Goal: Task Accomplishment & Management: Use online tool/utility

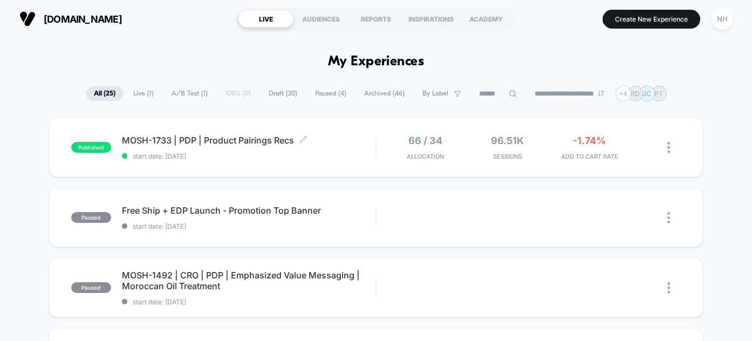
click at [242, 140] on span "MOSH-1733 | PDP | Product Pairings Recs Click to edit experience details" at bounding box center [249, 140] width 254 height 11
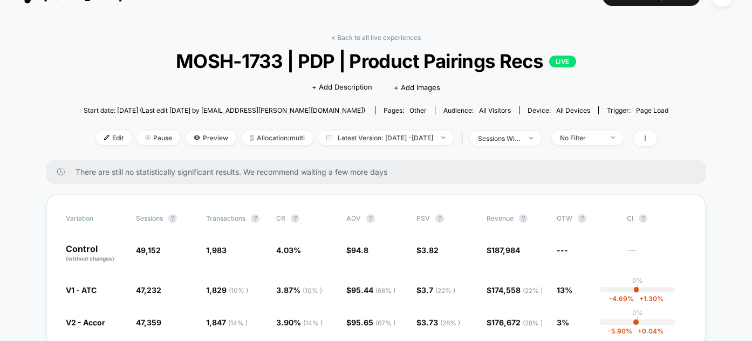
scroll to position [50, 0]
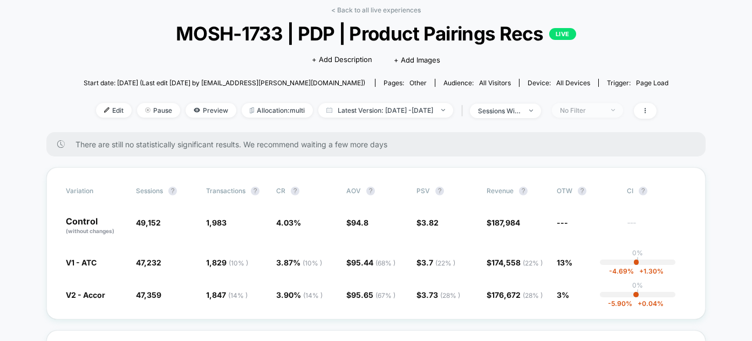
click at [598, 109] on div "No Filter" at bounding box center [581, 110] width 43 height 8
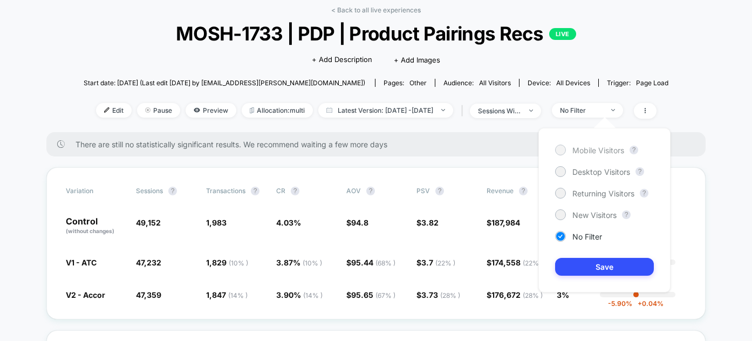
click at [596, 145] on div "Mobile Visitors" at bounding box center [589, 150] width 69 height 11
click at [587, 258] on button "Save" at bounding box center [604, 267] width 99 height 18
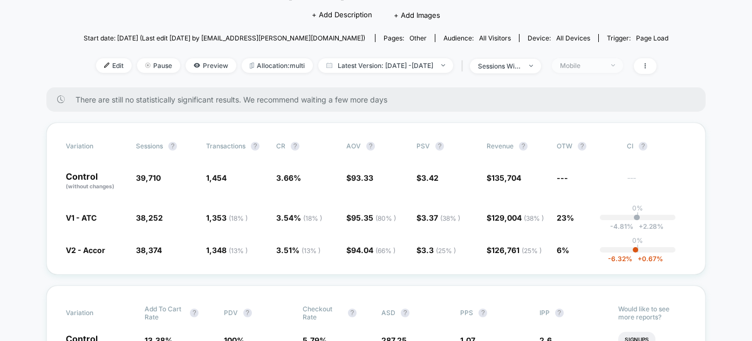
scroll to position [85, 0]
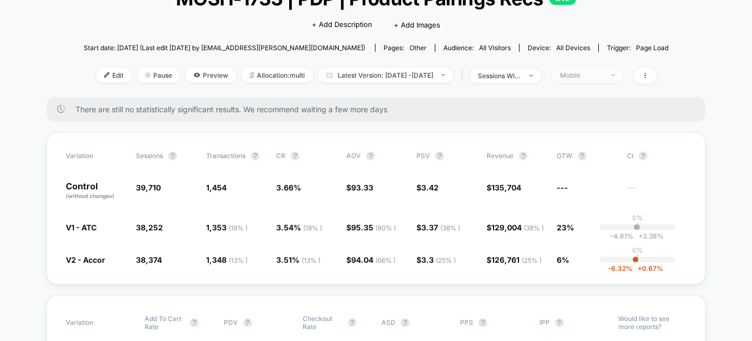
click at [603, 78] on div "Mobile" at bounding box center [581, 75] width 43 height 8
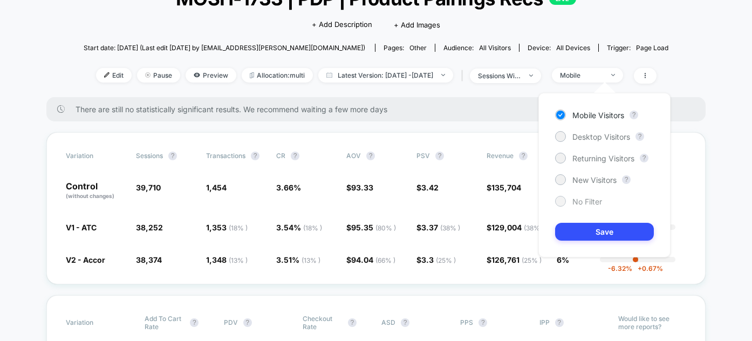
click at [568, 202] on div "No Filter" at bounding box center [578, 201] width 47 height 11
click at [573, 235] on button "Save" at bounding box center [604, 232] width 99 height 18
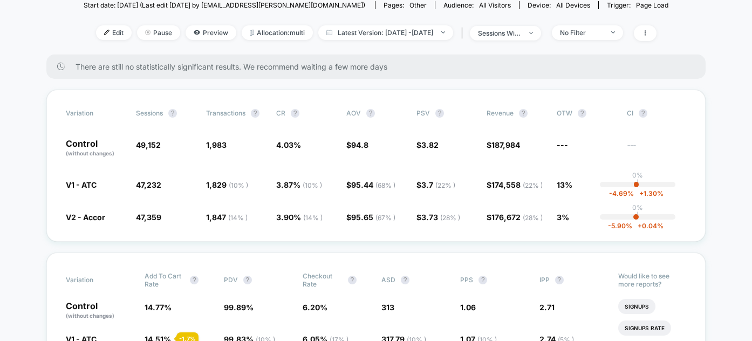
scroll to position [112, 0]
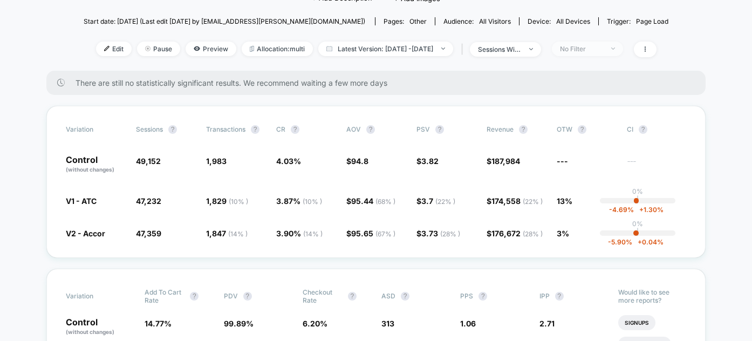
click at [602, 45] on div "No Filter" at bounding box center [581, 49] width 43 height 8
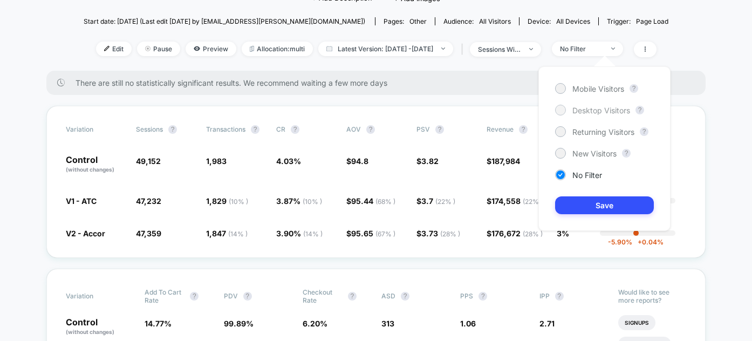
click at [597, 109] on span "Desktop Visitors" at bounding box center [601, 110] width 58 height 9
click at [594, 210] on button "Save" at bounding box center [604, 205] width 99 height 18
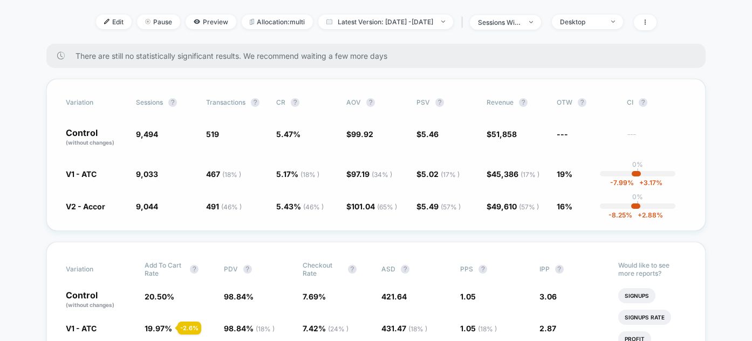
scroll to position [132, 0]
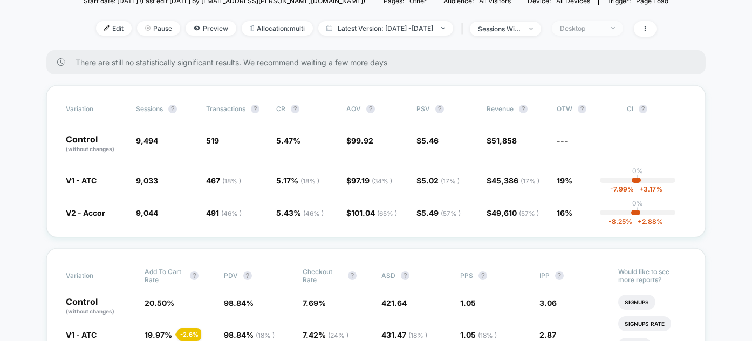
click at [603, 27] on div "Desktop" at bounding box center [581, 28] width 43 height 8
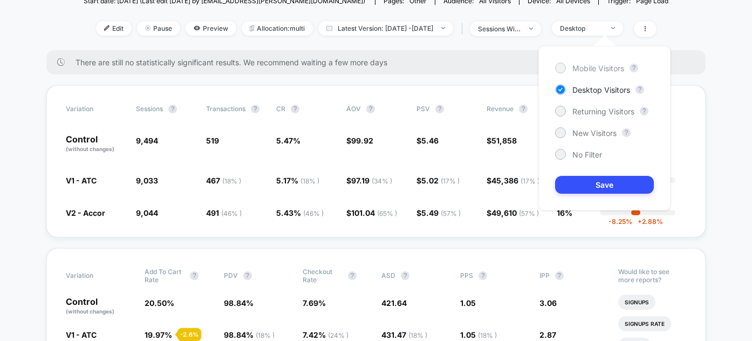
click at [599, 65] on span "Mobile Visitors" at bounding box center [598, 68] width 52 height 9
click at [581, 190] on button "Save" at bounding box center [604, 185] width 99 height 18
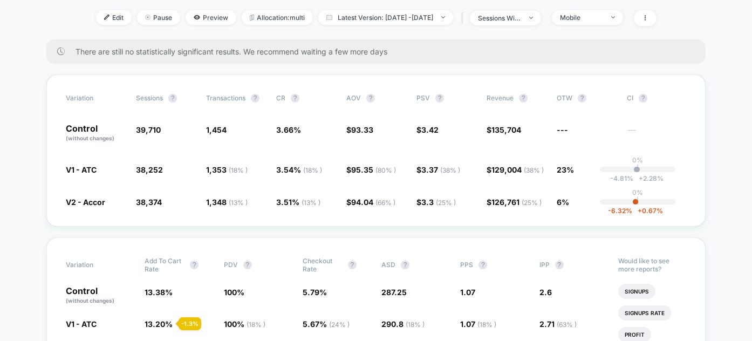
scroll to position [111, 0]
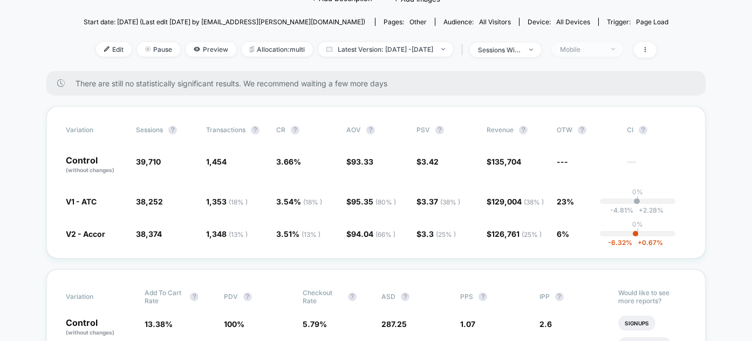
click at [603, 50] on div "Mobile" at bounding box center [581, 49] width 43 height 8
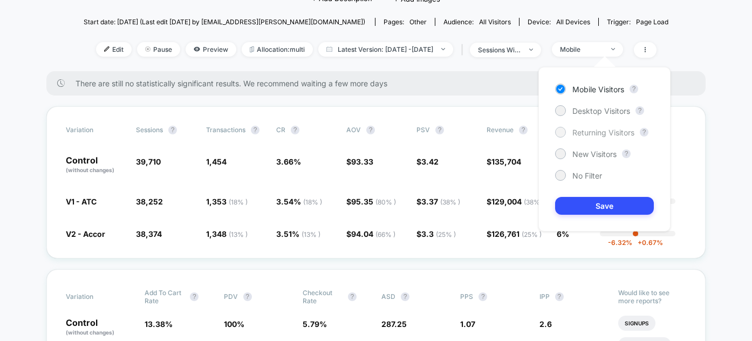
click at [594, 135] on span "Returning Visitors" at bounding box center [603, 132] width 62 height 9
click at [589, 198] on button "Save" at bounding box center [604, 206] width 99 height 18
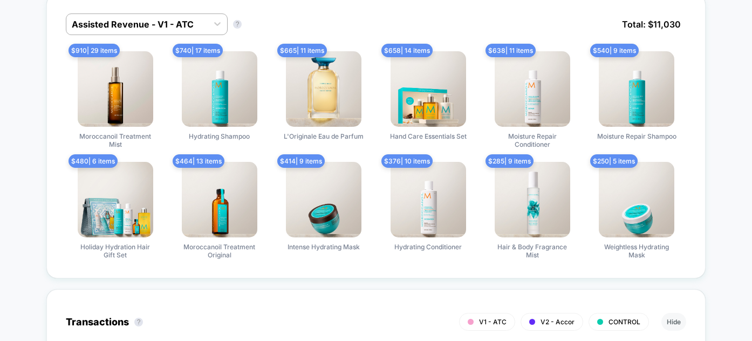
scroll to position [795, 0]
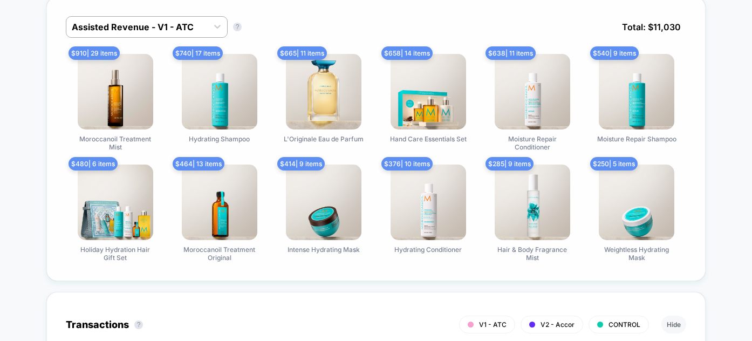
click at [292, 32] on div "Assisted Revenue - V1 - ATC Assisted Revenue - V1 - ATC ? Total: $ 11,030" at bounding box center [376, 35] width 620 height 38
click at [182, 32] on div "Assisted Revenue - V1 - ATC" at bounding box center [136, 26] width 141 height 17
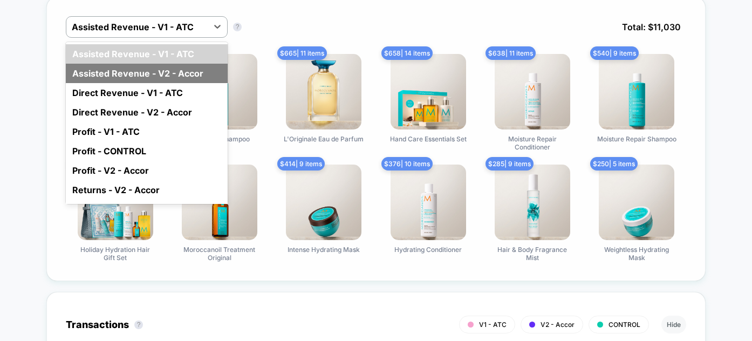
click at [160, 72] on div "Assisted Revenue - V2 - Accor" at bounding box center [147, 73] width 162 height 19
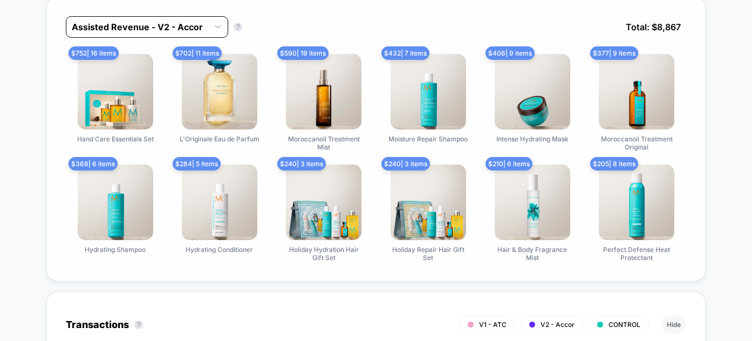
click at [171, 26] on div at bounding box center [137, 26] width 131 height 13
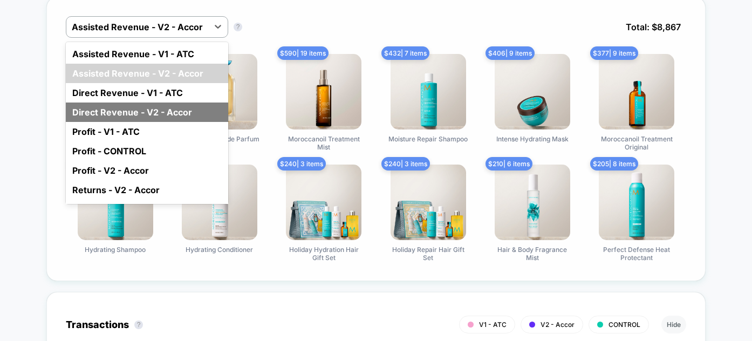
click at [163, 106] on div "Direct Revenue - V2 - Accor" at bounding box center [147, 111] width 162 height 19
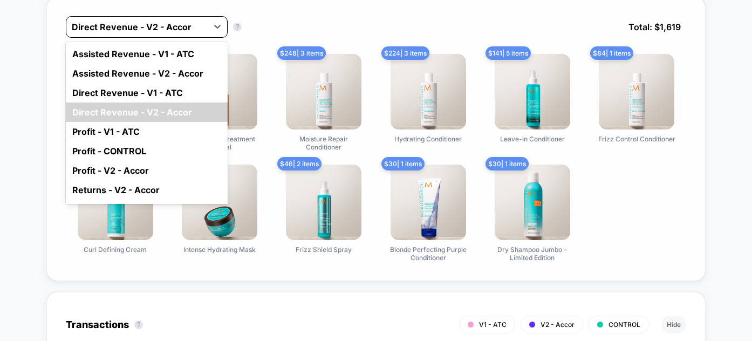
click at [169, 32] on div "Direct Revenue - V2 - Accor" at bounding box center [136, 26] width 141 height 17
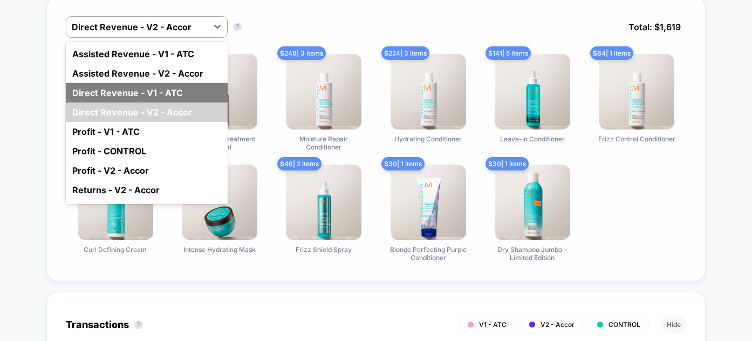
click at [155, 95] on div "Direct Revenue - V1 - ATC" at bounding box center [147, 92] width 162 height 19
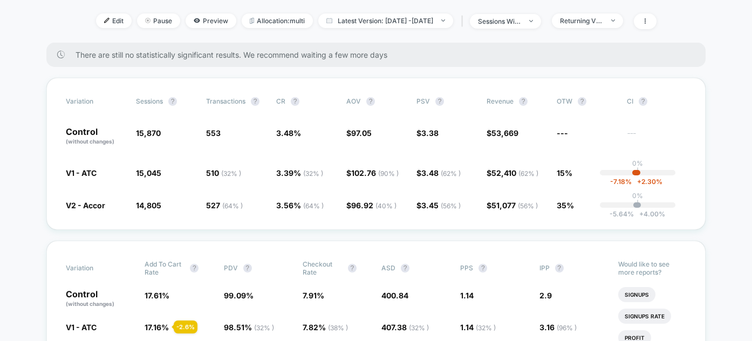
scroll to position [0, 0]
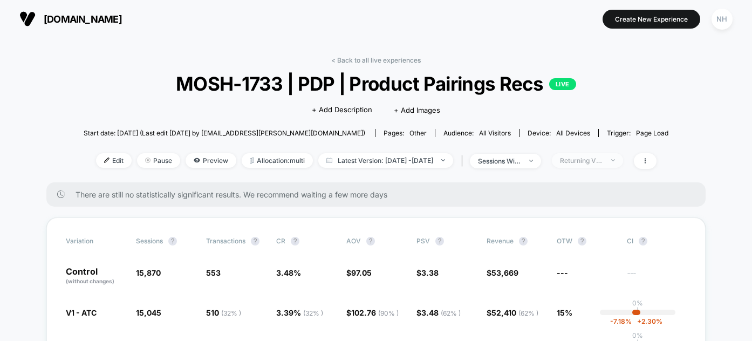
click at [592, 161] on div "Returning Visitors" at bounding box center [581, 160] width 43 height 8
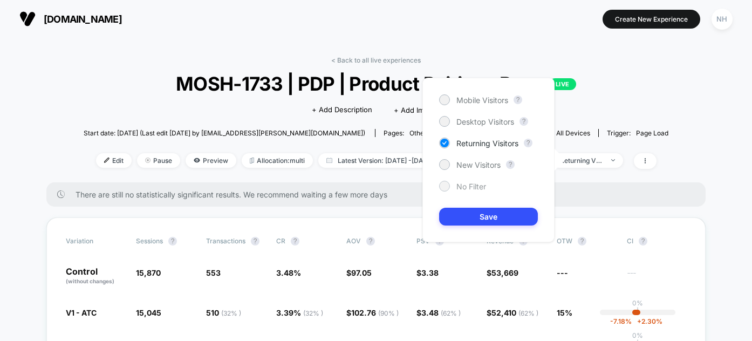
click at [477, 183] on span "No Filter" at bounding box center [471, 186] width 30 height 9
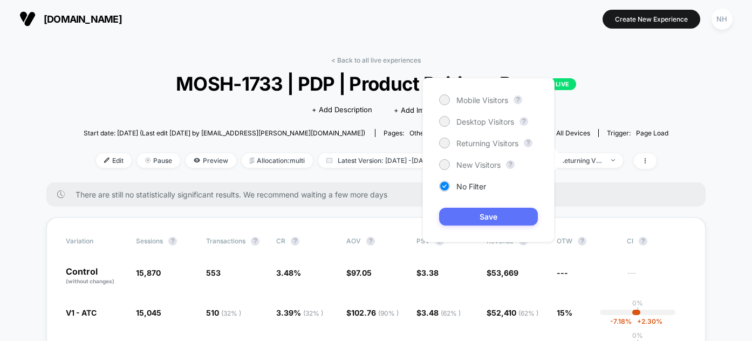
click at [495, 216] on button "Save" at bounding box center [488, 217] width 99 height 18
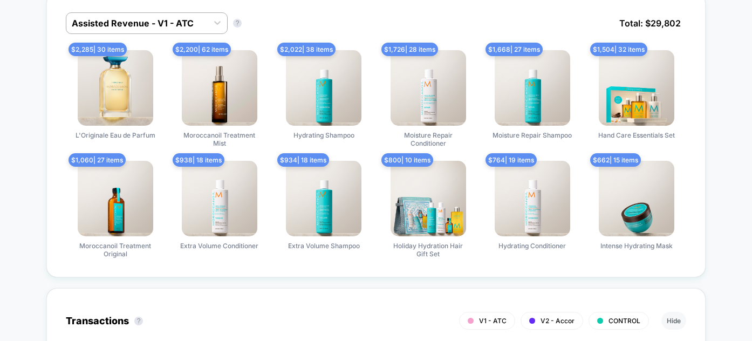
scroll to position [761, 0]
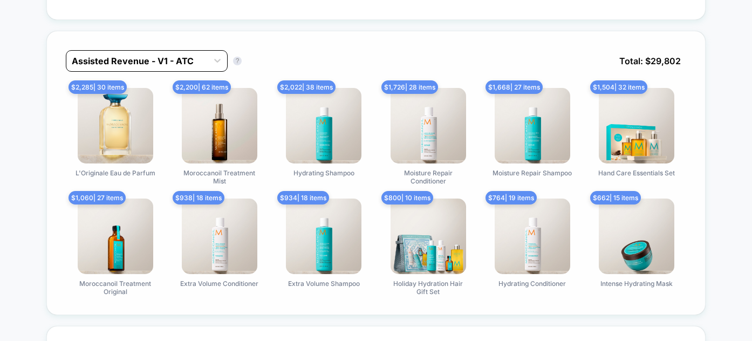
click at [189, 59] on div at bounding box center [137, 60] width 131 height 13
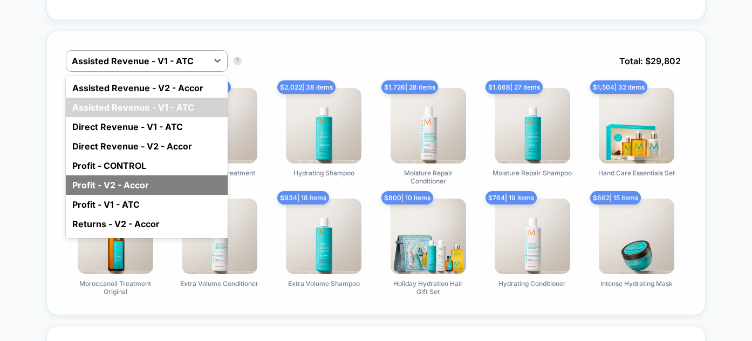
scroll to position [34, 0]
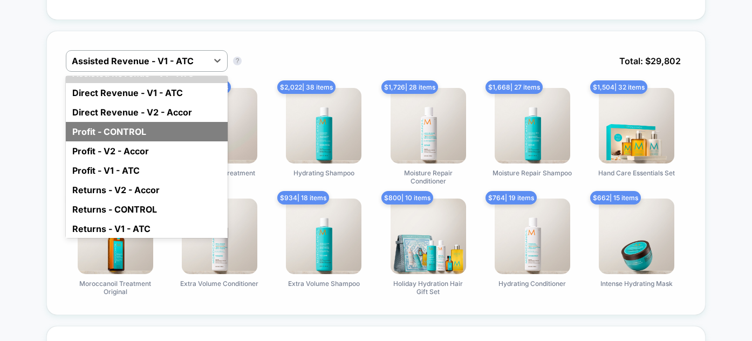
click at [147, 123] on div "Profit - CONTROL" at bounding box center [147, 131] width 162 height 19
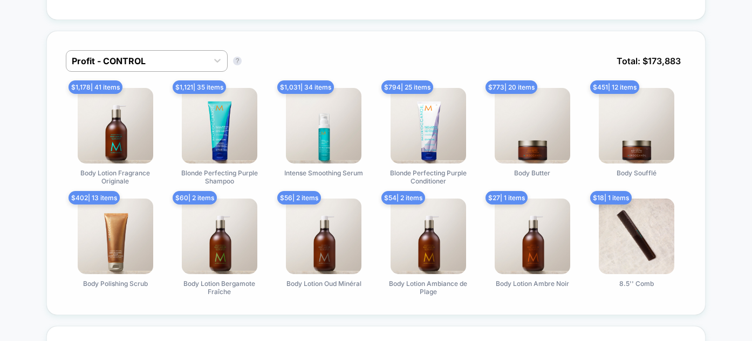
scroll to position [772, 0]
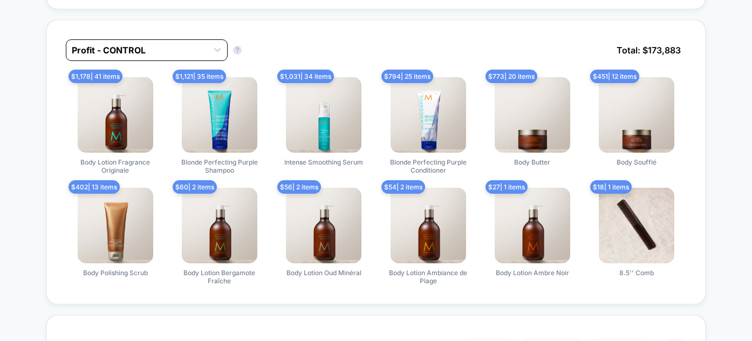
click at [196, 49] on div at bounding box center [137, 50] width 131 height 13
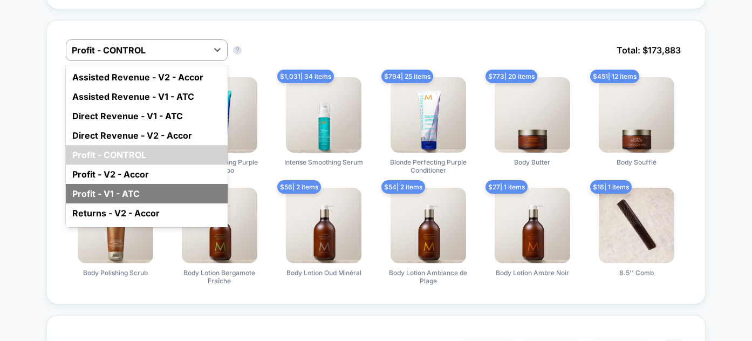
click at [154, 185] on div "Profit - V1 - ATC" at bounding box center [147, 193] width 162 height 19
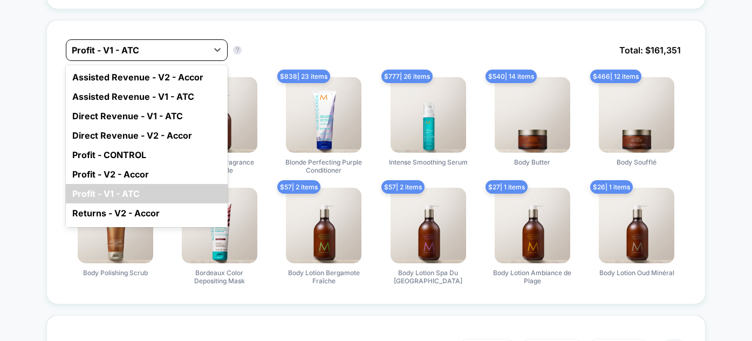
click at [163, 53] on div at bounding box center [137, 50] width 131 height 13
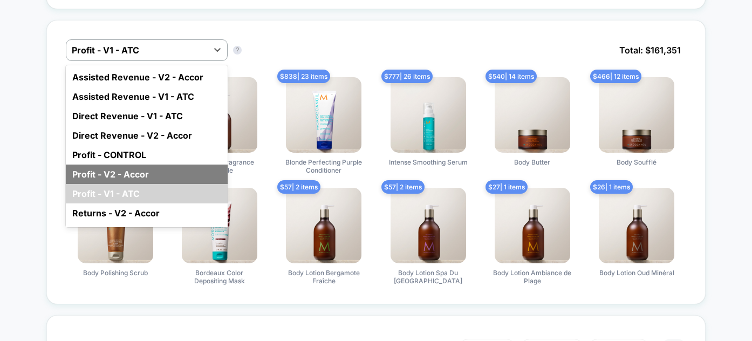
click at [161, 174] on div "Profit - V2 - Accor" at bounding box center [147, 173] width 162 height 19
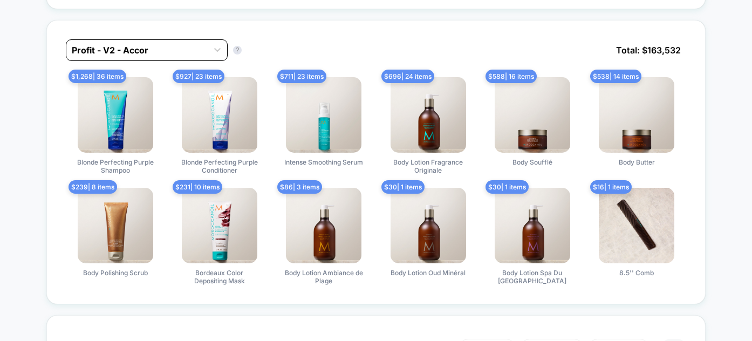
click at [193, 50] on div at bounding box center [137, 50] width 131 height 13
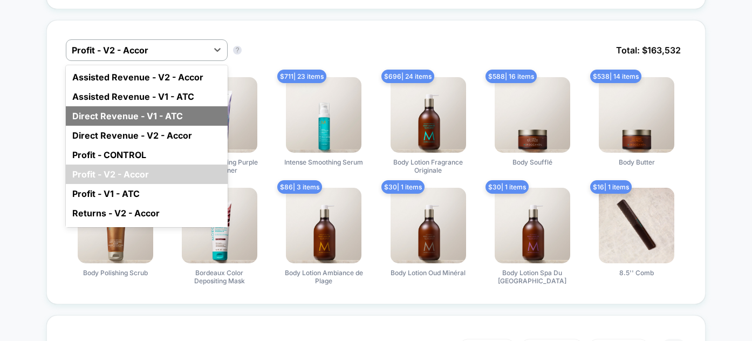
click at [153, 113] on div "Direct Revenue - V1 - ATC" at bounding box center [147, 115] width 162 height 19
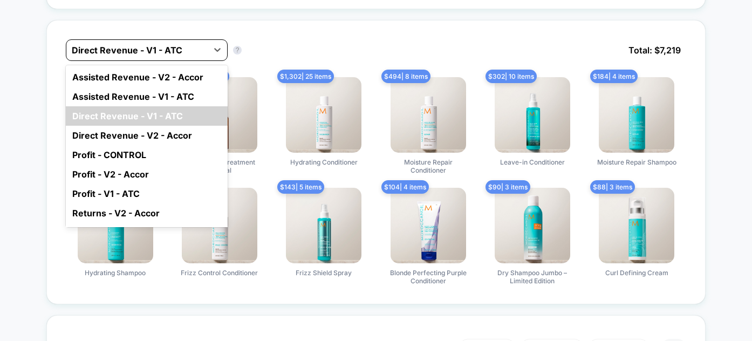
click at [180, 47] on div at bounding box center [137, 50] width 131 height 13
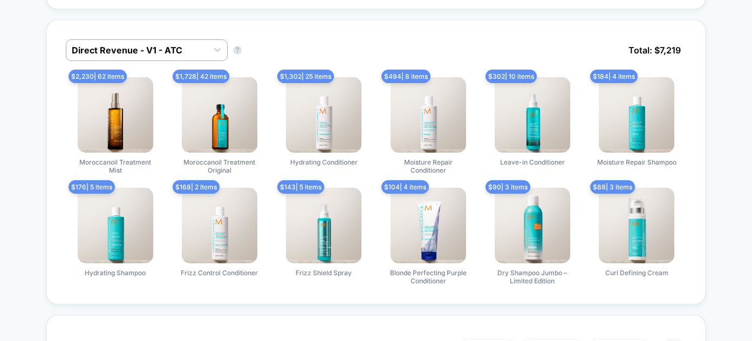
click at [266, 23] on div "Direct Revenue - V1 - ATC Direct Revenue - V1 - ATC ? Total: $ 7,219 $ 2,230 | …" at bounding box center [375, 162] width 659 height 284
click at [204, 45] on div "Direct Revenue - V1 - ATC" at bounding box center [136, 50] width 141 height 17
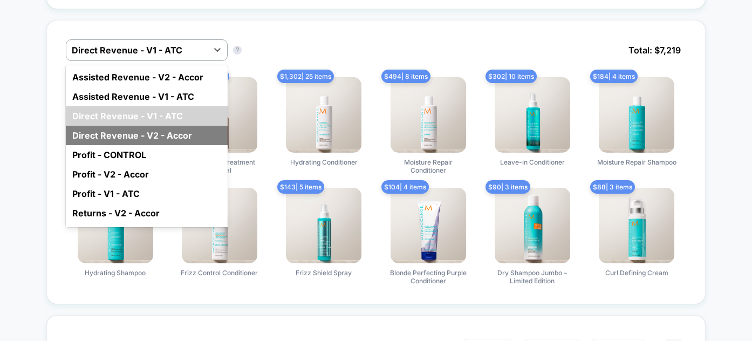
click at [184, 126] on div "Direct Revenue - V2 - Accor" at bounding box center [147, 135] width 162 height 19
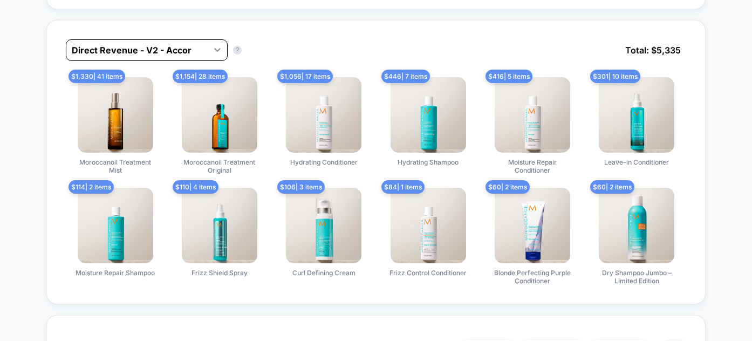
click at [208, 53] on div at bounding box center [217, 49] width 19 height 19
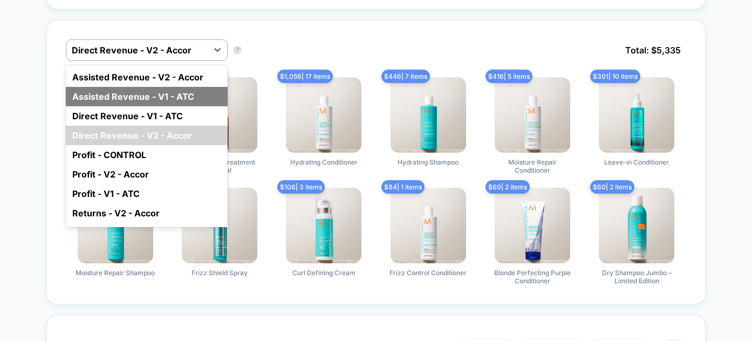
click at [191, 93] on div "Assisted Revenue - V1 - ATC" at bounding box center [147, 96] width 162 height 19
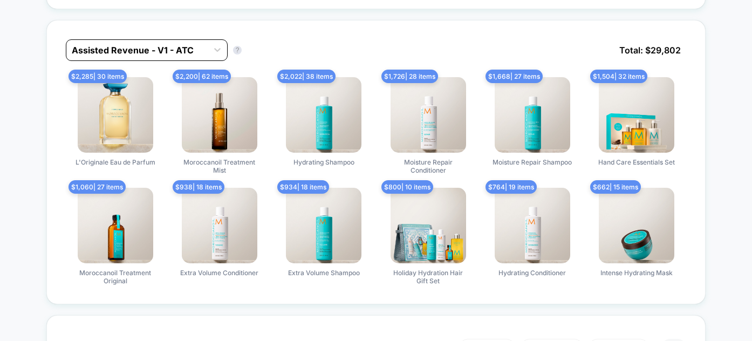
click at [206, 53] on div "Assisted Revenue - V1 - ATC" at bounding box center [136, 50] width 141 height 17
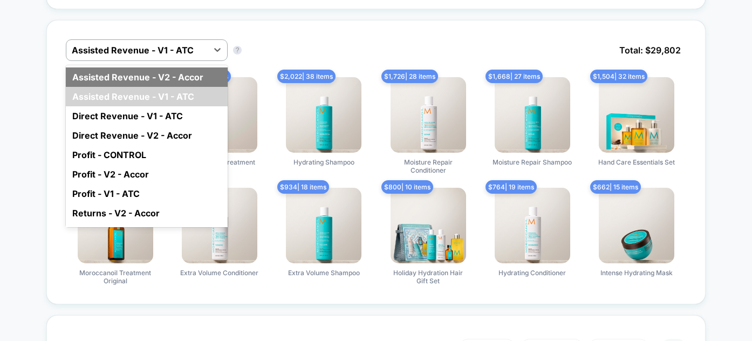
click at [202, 76] on div "Assisted Revenue - V2 - Accor" at bounding box center [147, 76] width 162 height 19
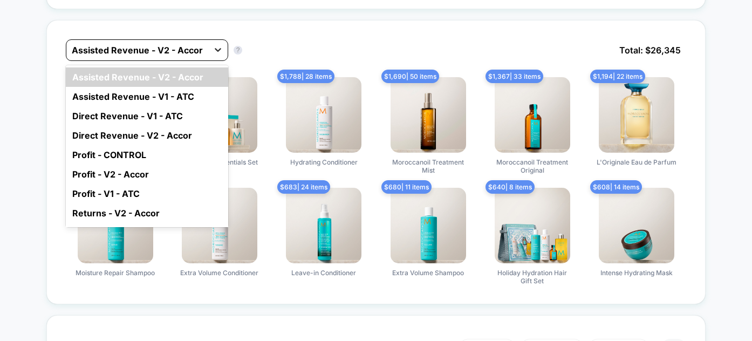
click at [209, 51] on div at bounding box center [217, 49] width 19 height 19
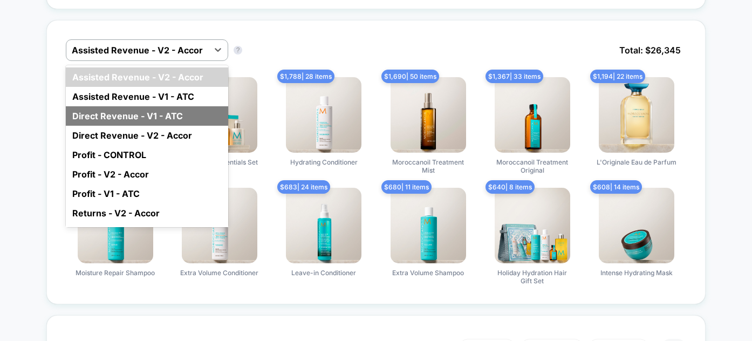
click at [188, 119] on div "Direct Revenue - V1 - ATC" at bounding box center [147, 115] width 162 height 19
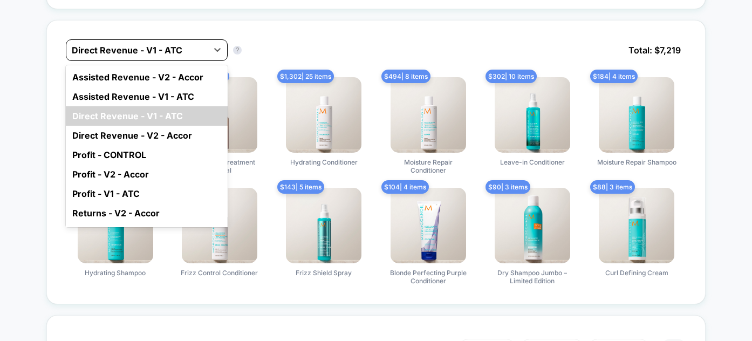
click at [192, 53] on div at bounding box center [137, 50] width 131 height 13
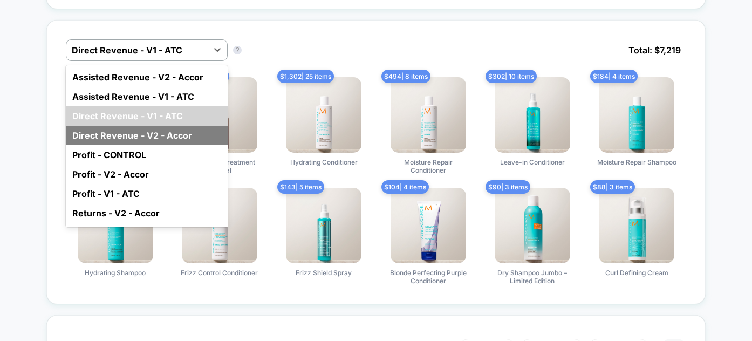
click at [186, 136] on div "Direct Revenue - V2 - Accor" at bounding box center [147, 135] width 162 height 19
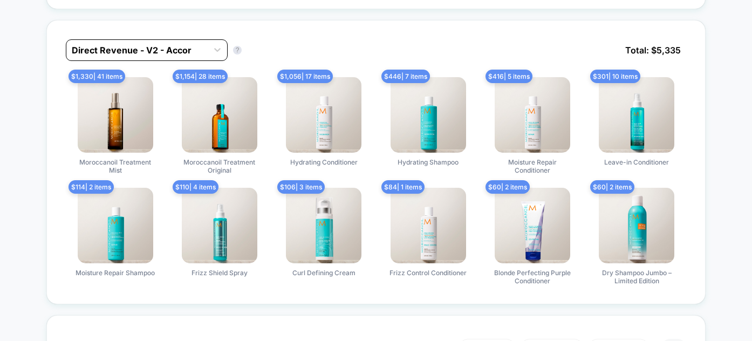
click at [204, 46] on div "Direct Revenue - V2 - Accor" at bounding box center [136, 50] width 141 height 17
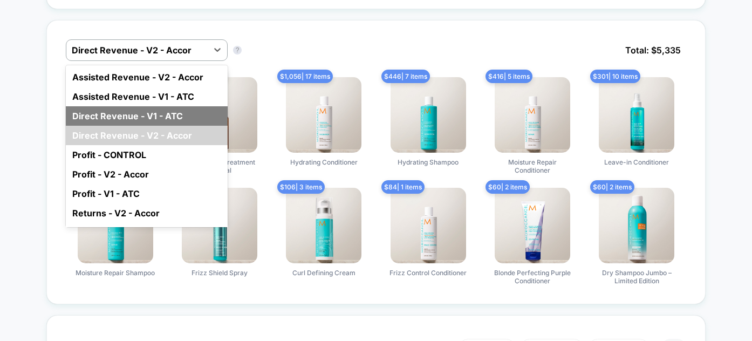
click at [179, 113] on div "Direct Revenue - V1 - ATC" at bounding box center [147, 115] width 162 height 19
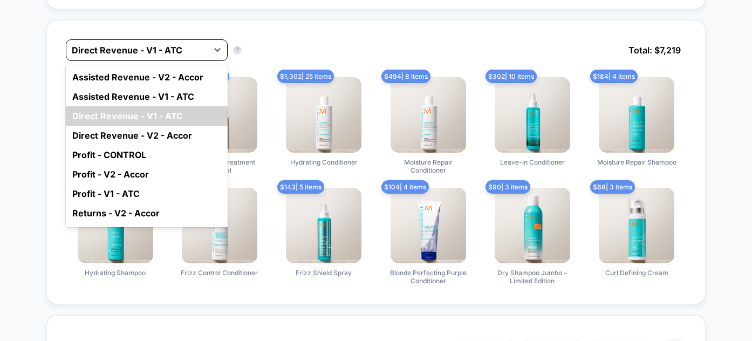
click at [202, 49] on div "Direct Revenue - V1 - ATC" at bounding box center [136, 50] width 141 height 17
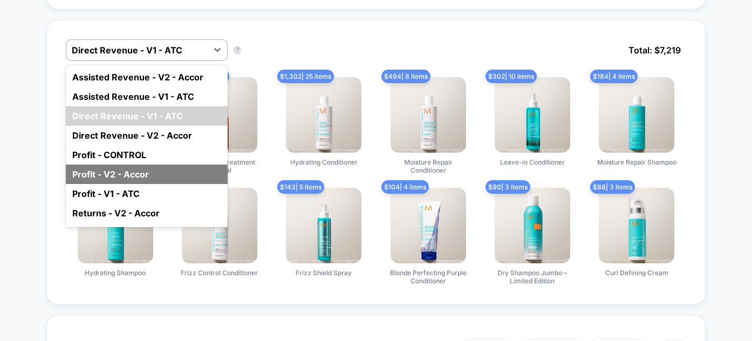
scroll to position [34, 0]
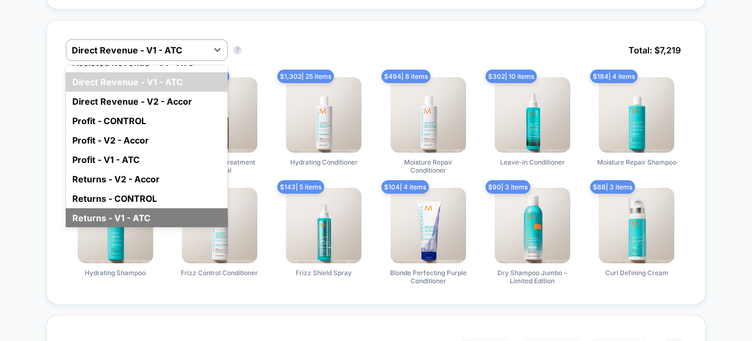
click at [142, 210] on div "Returns - V1 - ATC" at bounding box center [147, 217] width 162 height 19
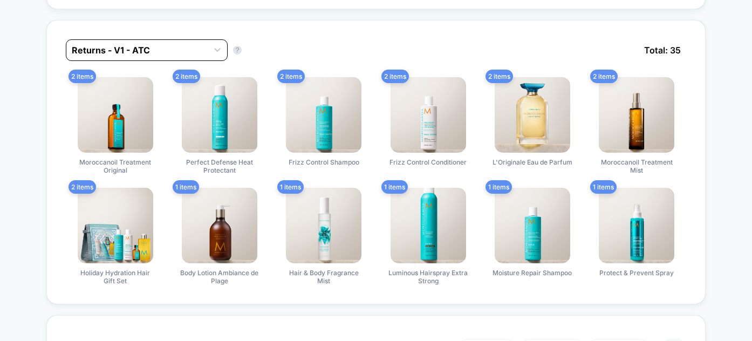
click at [191, 45] on div at bounding box center [137, 50] width 131 height 13
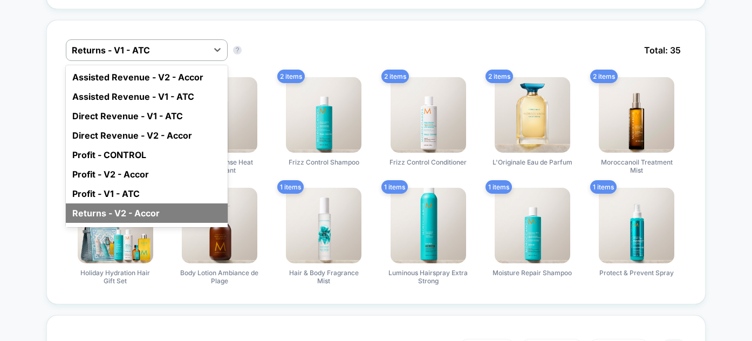
click at [152, 208] on div "Returns - V2 - Accor" at bounding box center [147, 212] width 162 height 19
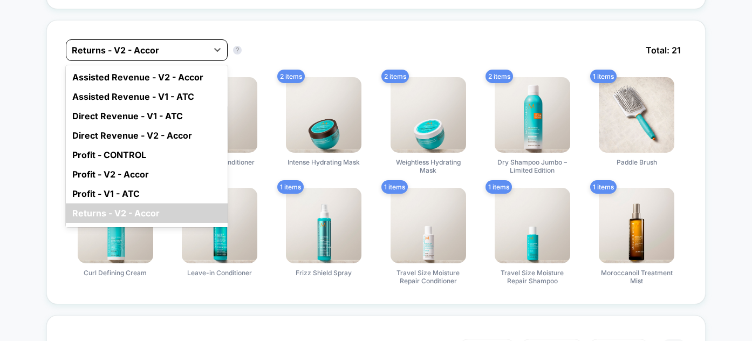
click at [192, 48] on div at bounding box center [137, 50] width 131 height 13
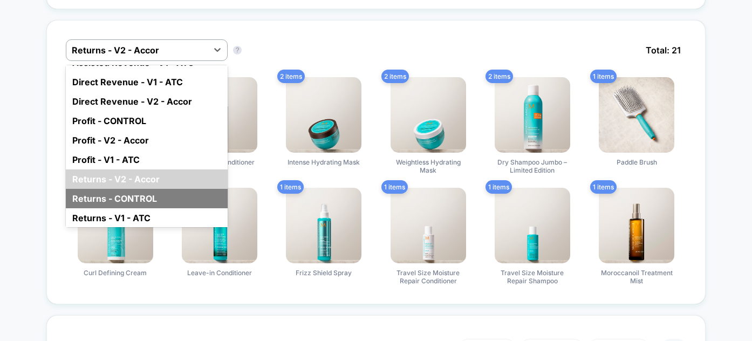
click at [177, 202] on div "Returns - CONTROL" at bounding box center [147, 198] width 162 height 19
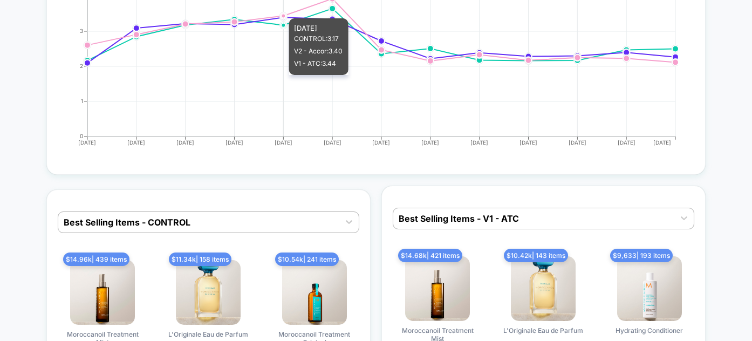
scroll to position [3701, 0]
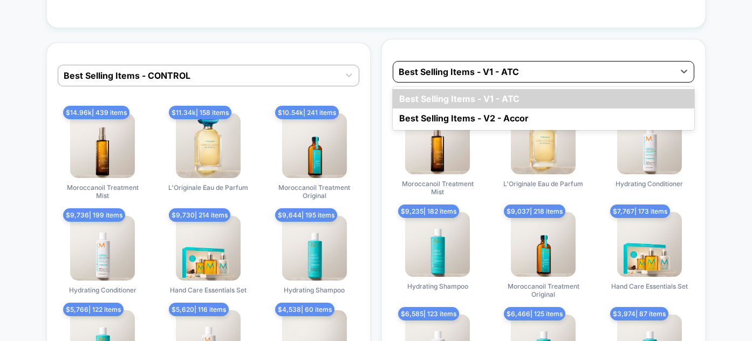
click at [423, 65] on div at bounding box center [534, 71] width 270 height 13
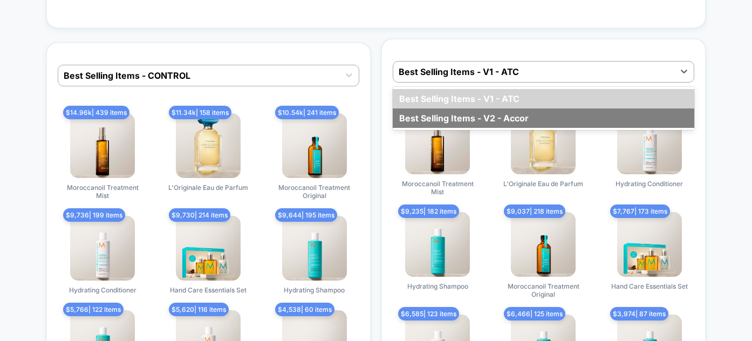
click at [431, 108] on div "Best Selling Items - V2 - Accor" at bounding box center [543, 117] width 301 height 19
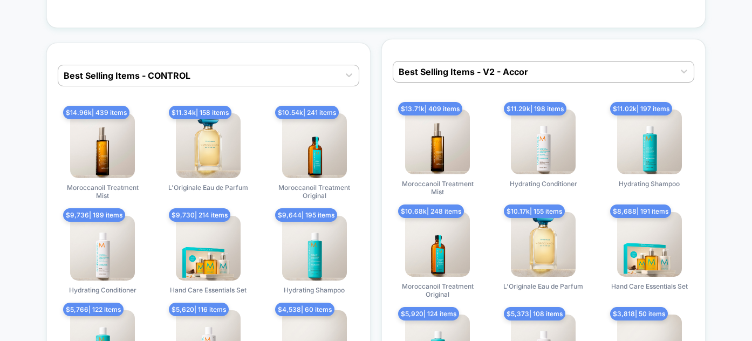
click at [433, 79] on div "Best Selling Items - V2 - Accor $ 13.71k | 409 items Moroccanoil Treatment Mist…" at bounding box center [543, 229] width 324 height 381
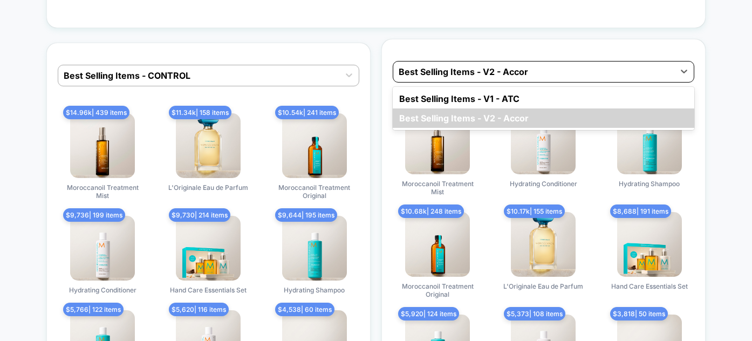
click at [437, 73] on div at bounding box center [534, 71] width 270 height 13
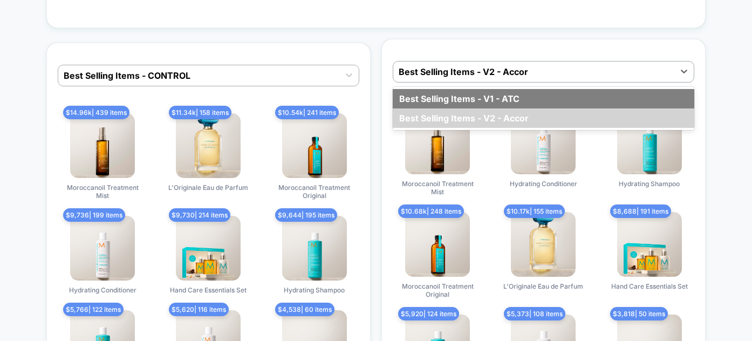
click at [434, 97] on div "Best Selling Items - V1 - ATC" at bounding box center [543, 98] width 301 height 19
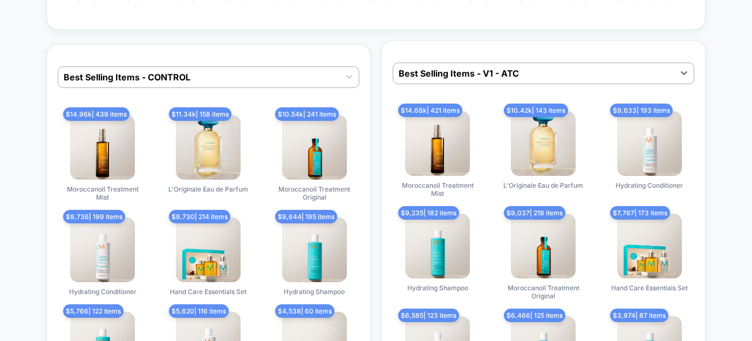
scroll to position [3700, 0]
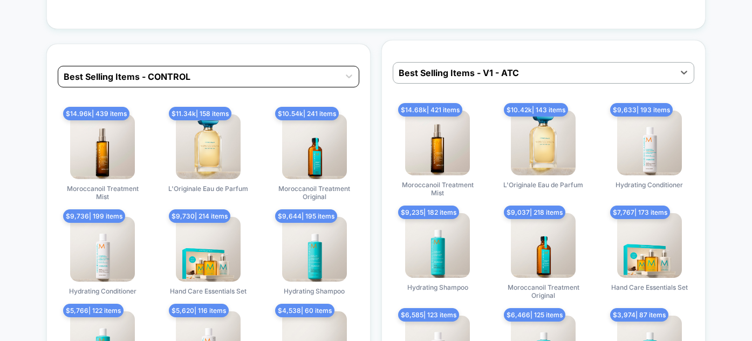
click at [331, 74] on div at bounding box center [199, 76] width 270 height 13
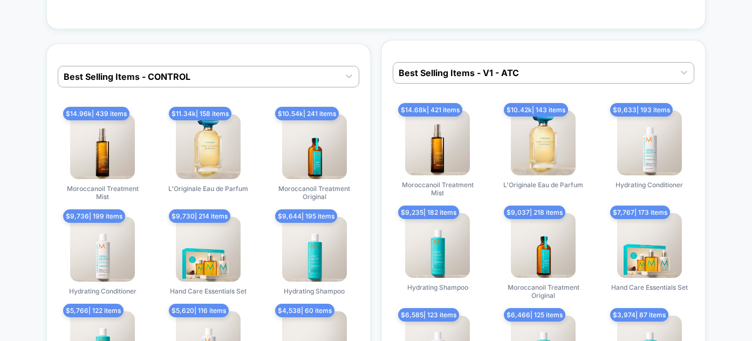
click at [386, 57] on div "Best Selling Items - V1 - ATC $ 14.68k | 421 items Moroccanoil Treatment Mist $…" at bounding box center [543, 230] width 324 height 381
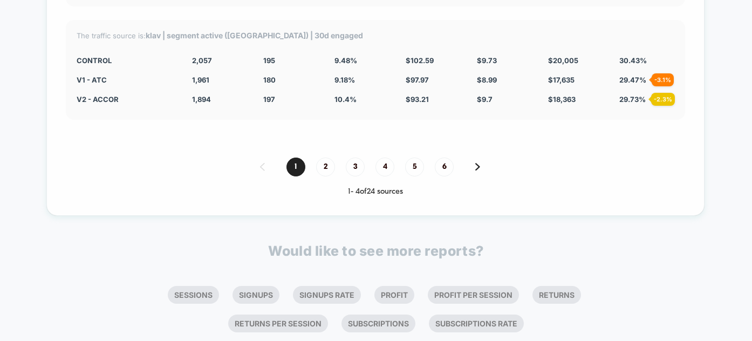
scroll to position [4548, 0]
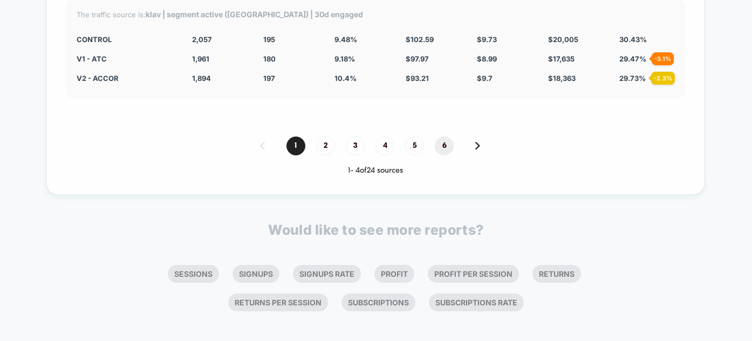
click at [444, 136] on span "6" at bounding box center [444, 145] width 19 height 19
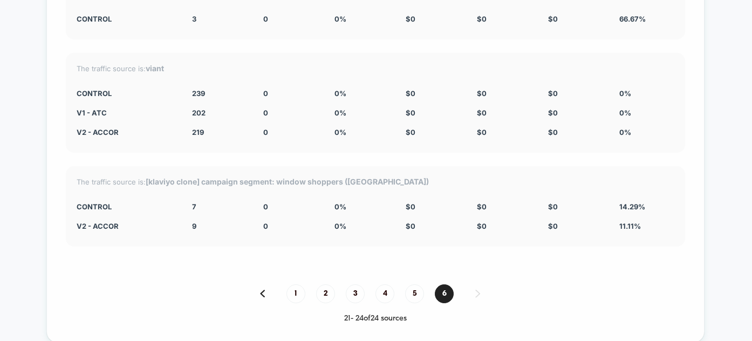
scroll to position [4309, 0]
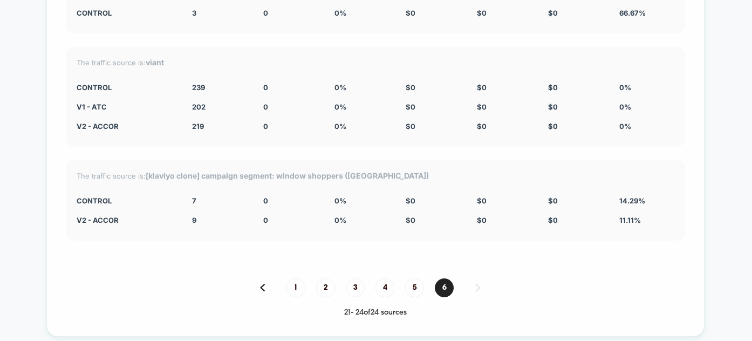
click at [423, 278] on div "1 2 3 4 5 6" at bounding box center [375, 287] width 619 height 19
click at [320, 282] on span "2" at bounding box center [325, 287] width 19 height 19
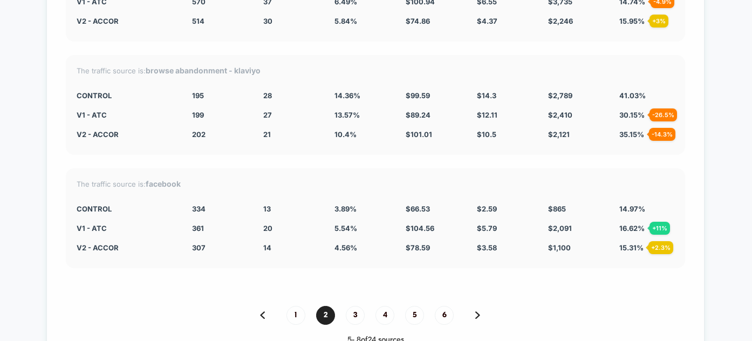
scroll to position [4413, 0]
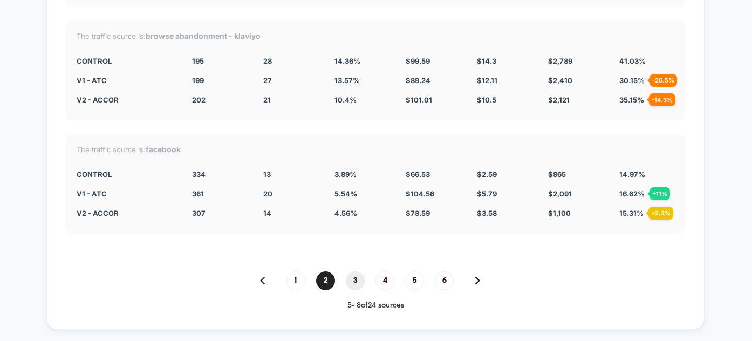
click at [354, 272] on span "3" at bounding box center [355, 280] width 19 height 19
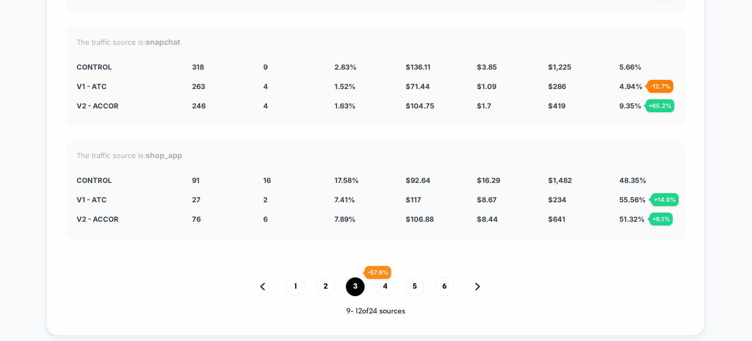
scroll to position [4415, 0]
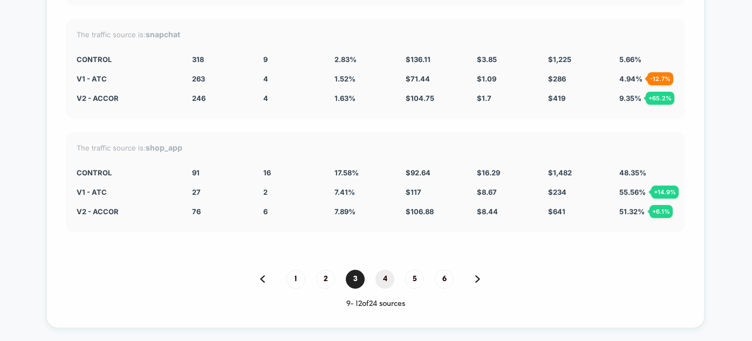
click at [379, 270] on span "4" at bounding box center [384, 279] width 19 height 19
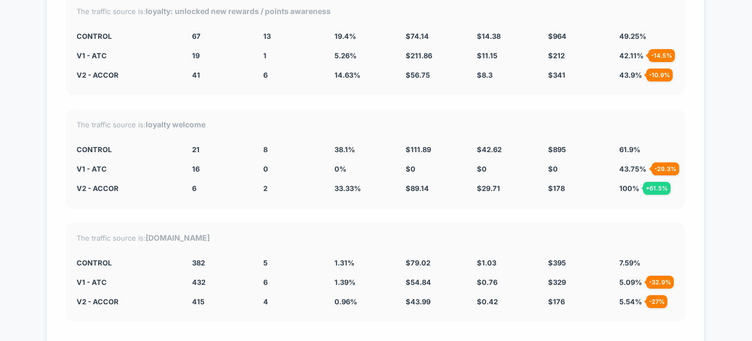
scroll to position [4375, 0]
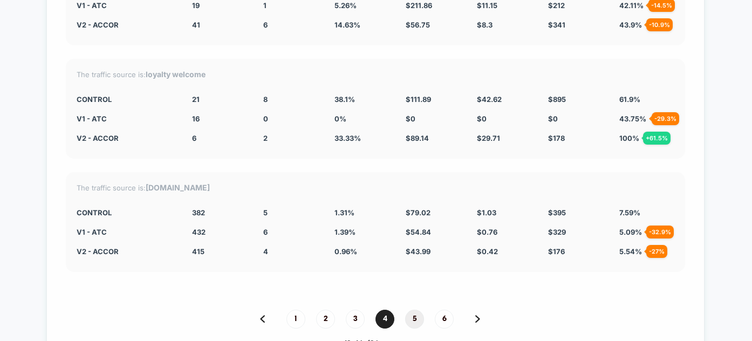
click at [408, 310] on span "5" at bounding box center [414, 319] width 19 height 19
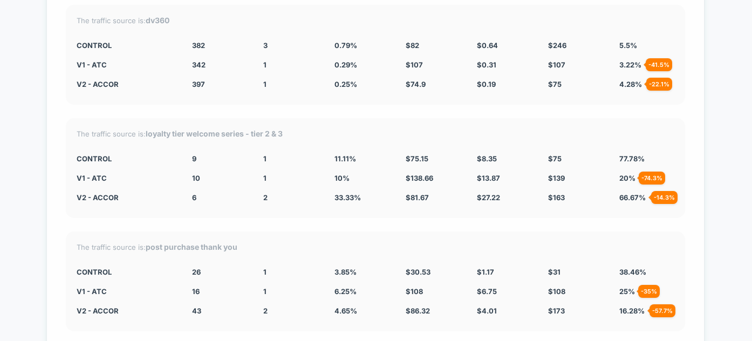
scroll to position [4414, 0]
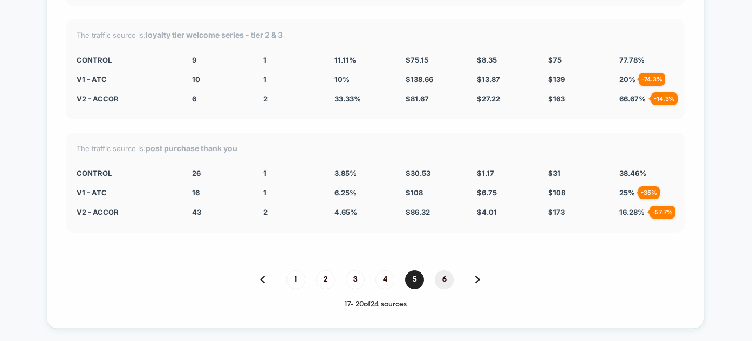
click at [440, 270] on span "6" at bounding box center [444, 279] width 19 height 19
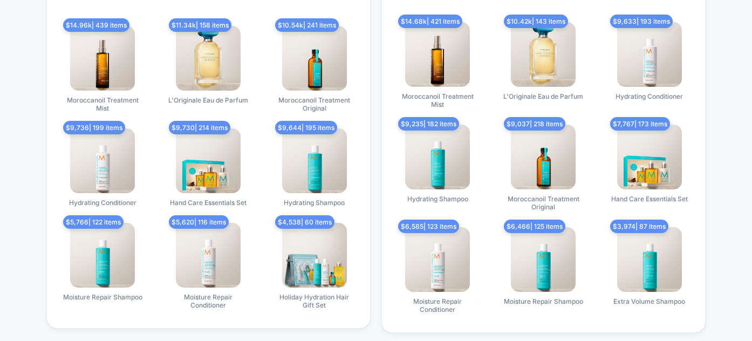
scroll to position [3713, 0]
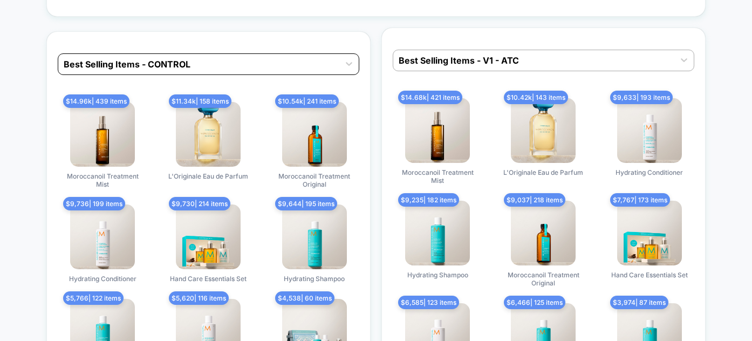
click at [332, 62] on div at bounding box center [199, 64] width 270 height 13
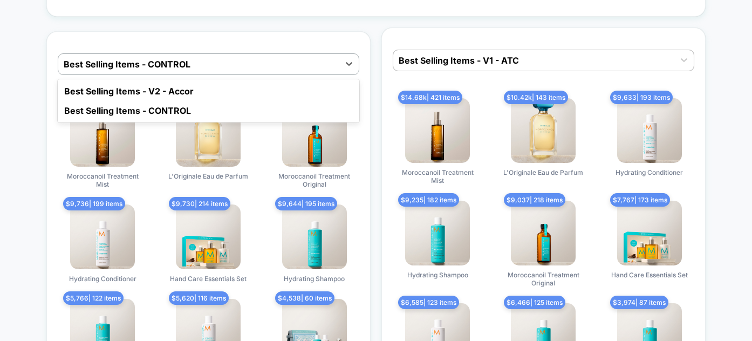
click at [352, 28] on div "option Best Selling Items - V2 - Accor focused, 1 of 2. 2 results available. Us…" at bounding box center [375, 218] width 659 height 381
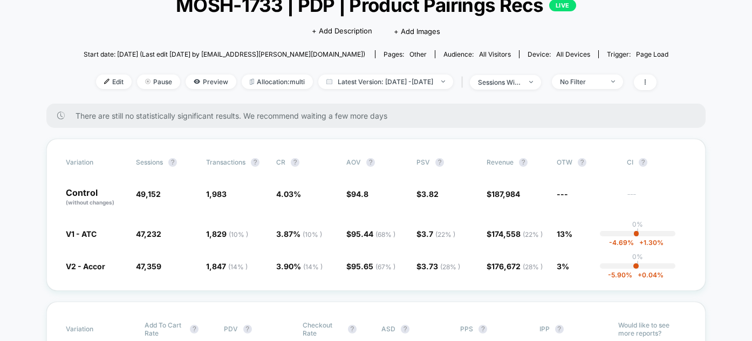
scroll to position [0, 0]
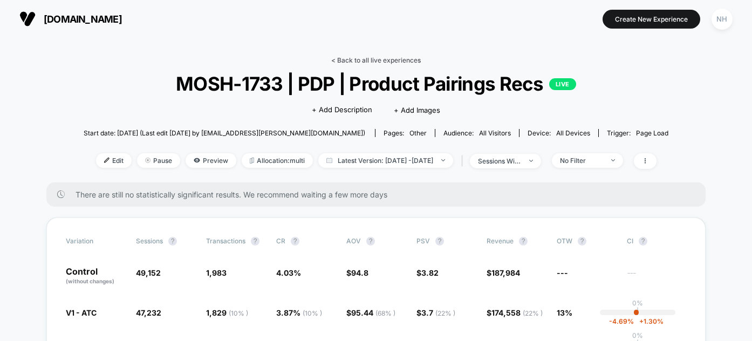
click at [391, 63] on link "< Back to all live experiences" at bounding box center [376, 60] width 90 height 8
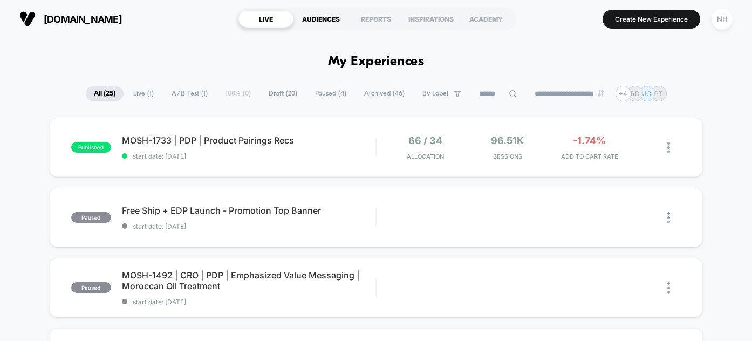
click at [330, 15] on div "AUDIENCES" at bounding box center [320, 18] width 55 height 17
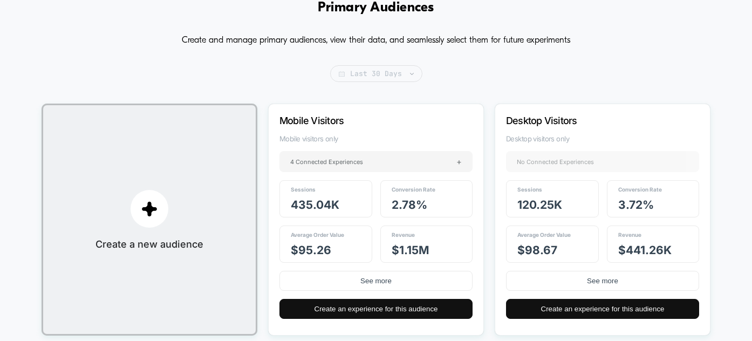
scroll to position [41, 0]
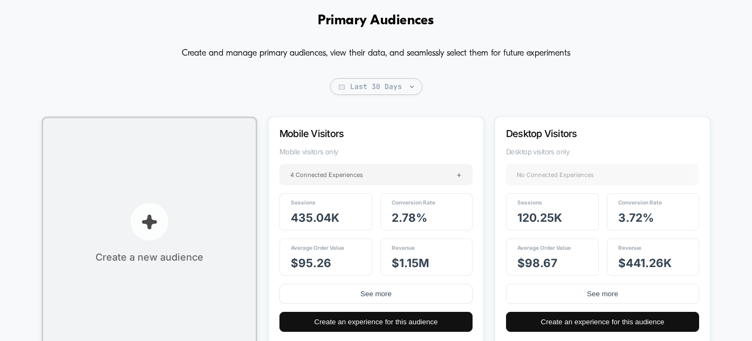
click at [160, 233] on p "button" at bounding box center [150, 222] width 38 height 38
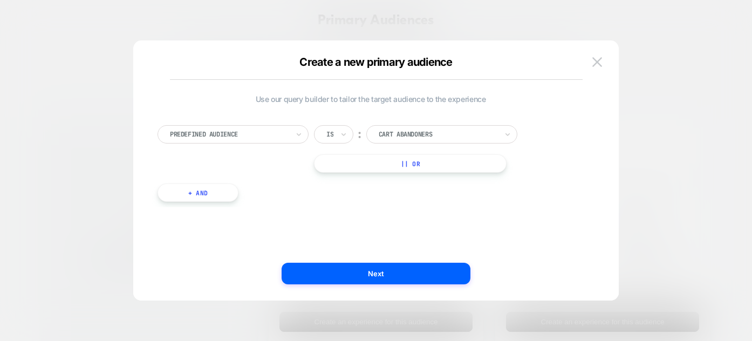
click at [269, 141] on div "Predefined Audience" at bounding box center [232, 134] width 151 height 18
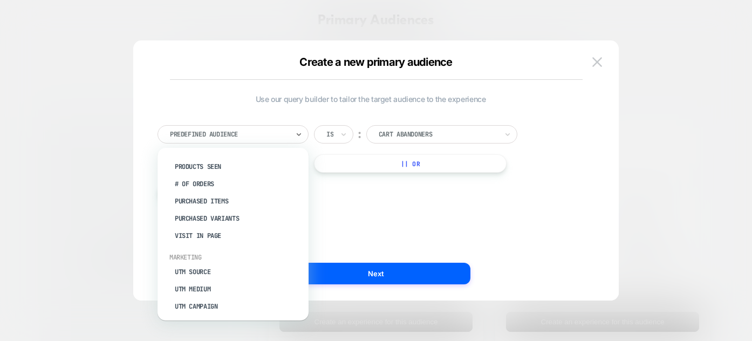
scroll to position [494, 0]
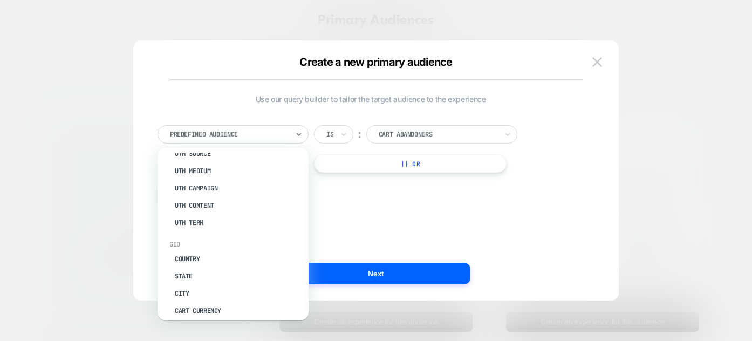
click at [565, 102] on span "Use our query builder to tailor the target audience to the experience" at bounding box center [370, 98] width 426 height 9
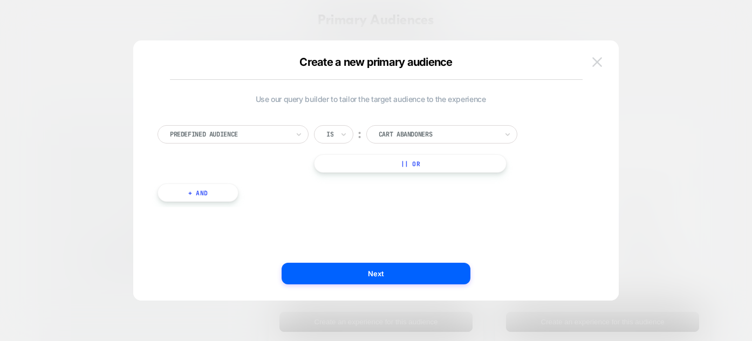
click at [597, 60] on img at bounding box center [597, 61] width 10 height 9
